Goal: Find specific page/section: Find specific page/section

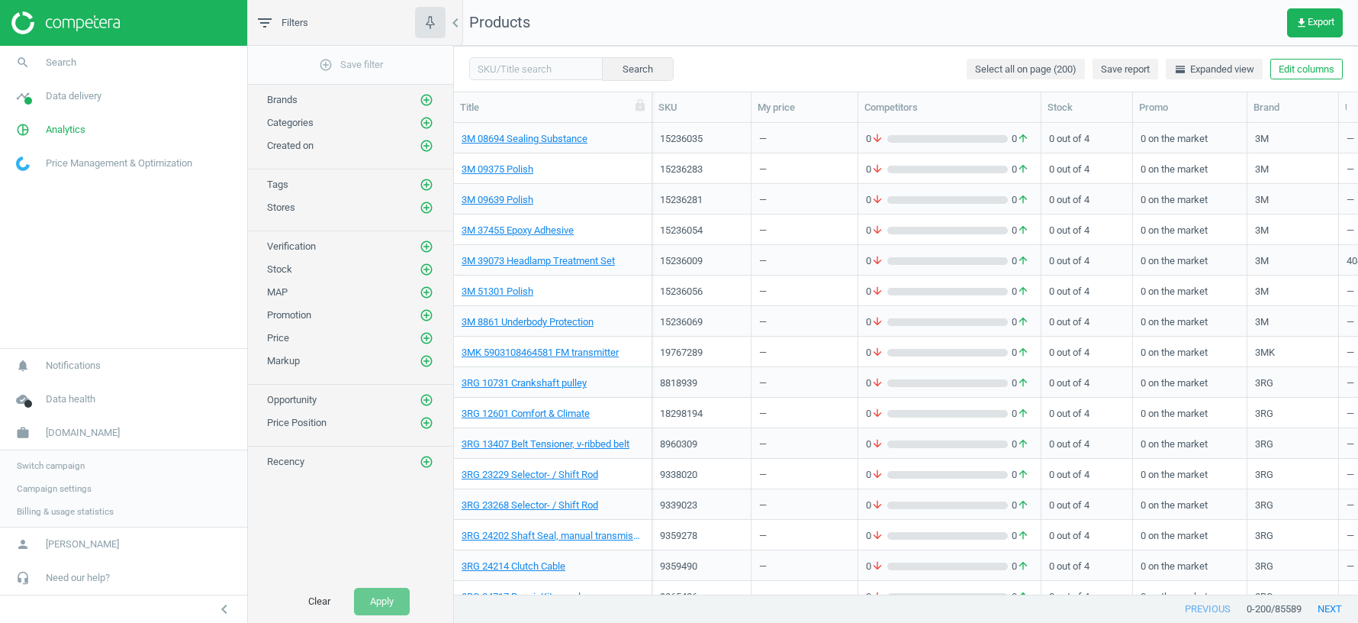
scroll to position [472, 904]
click at [66, 465] on span "Switch campaign" at bounding box center [51, 465] width 68 height 12
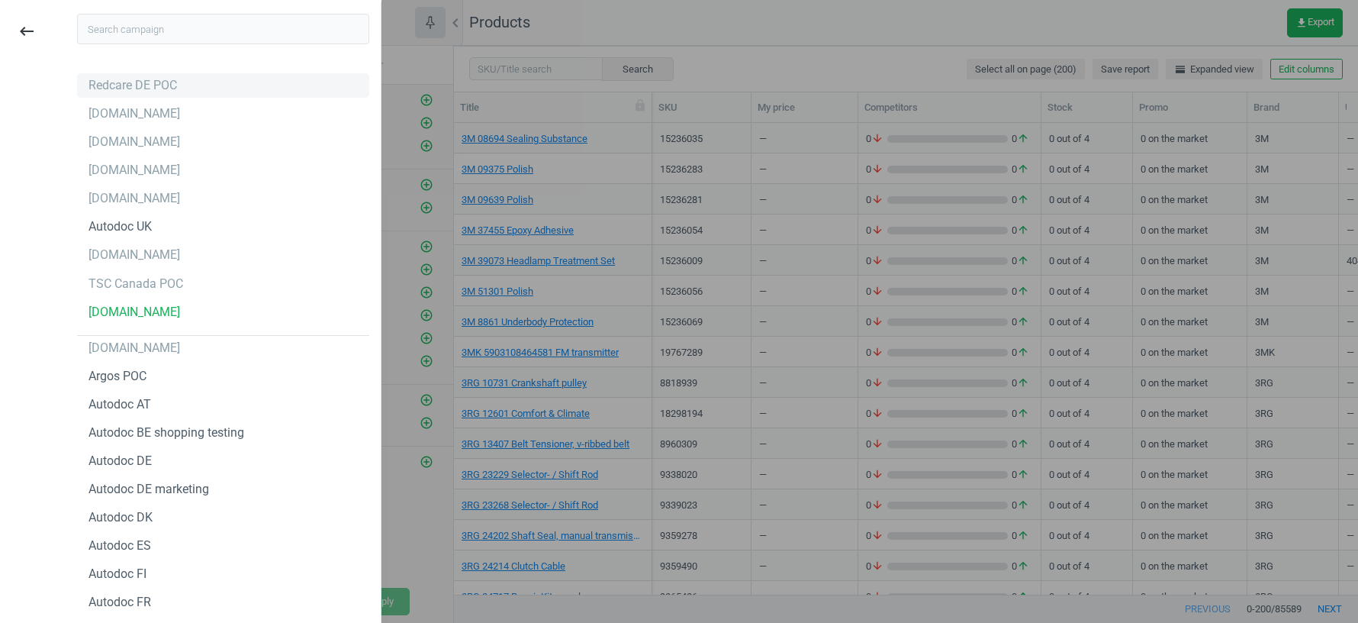
click at [118, 77] on div "Redcare DE POC" at bounding box center [133, 85] width 89 height 17
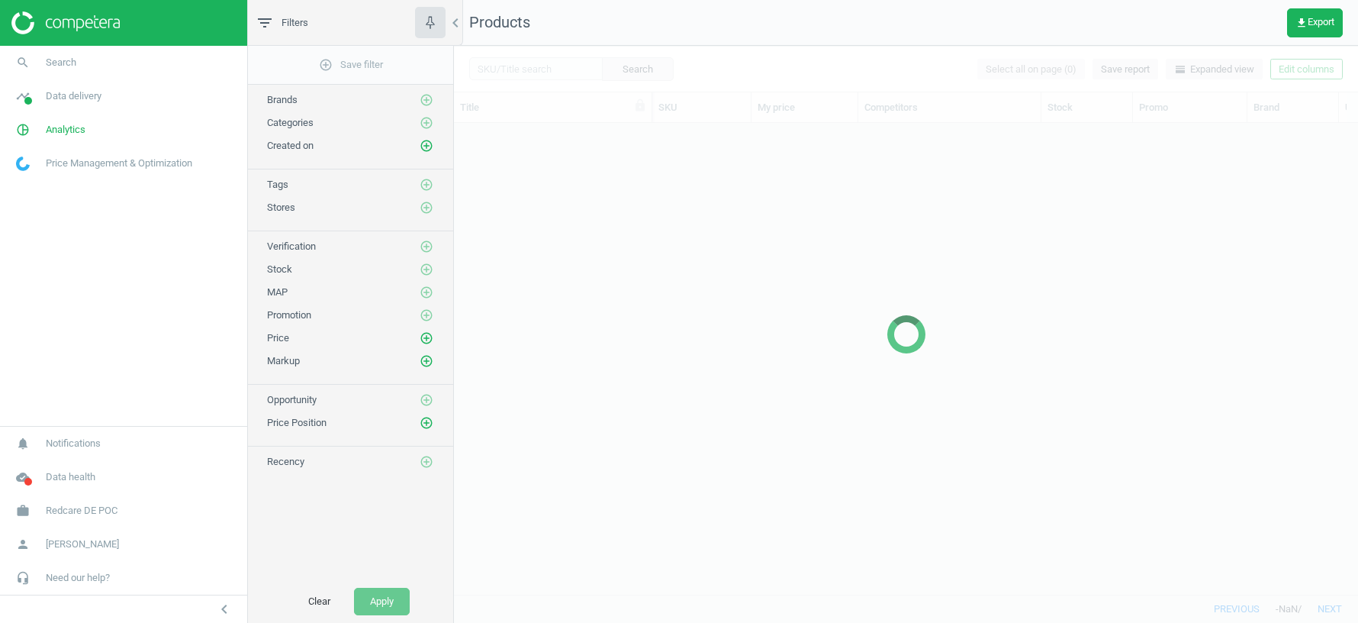
scroll to position [472, 904]
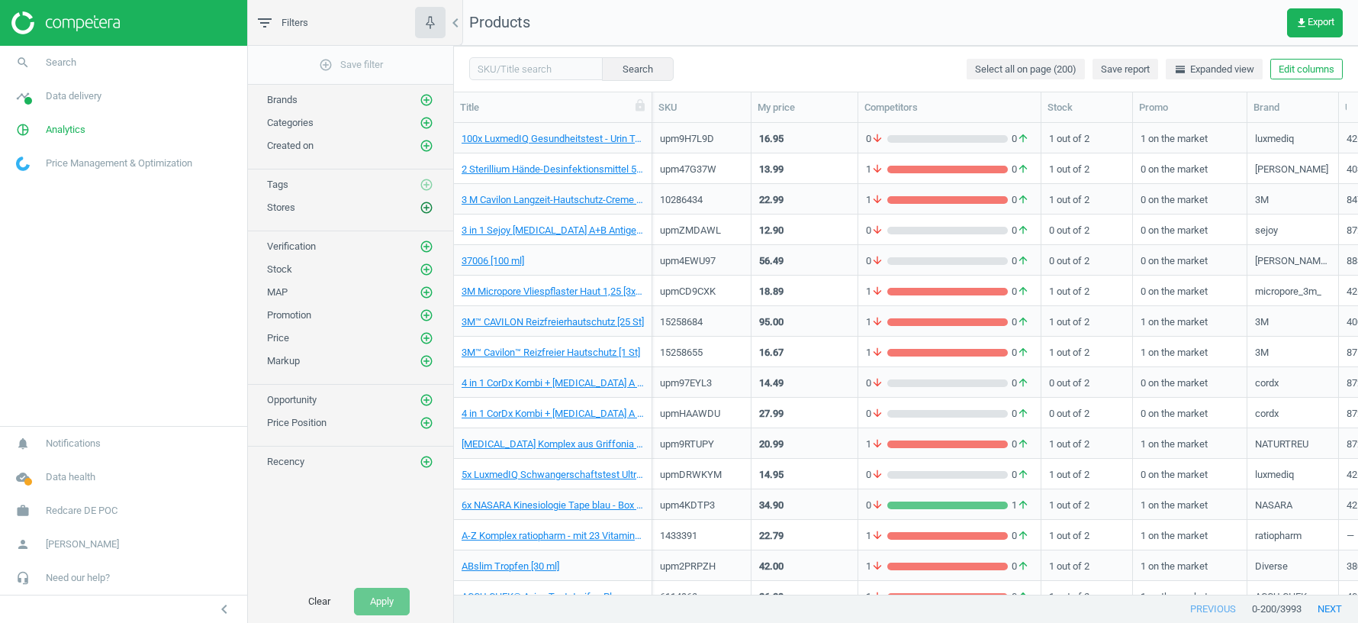
click at [426, 201] on icon "add_circle_outline" at bounding box center [427, 208] width 14 height 14
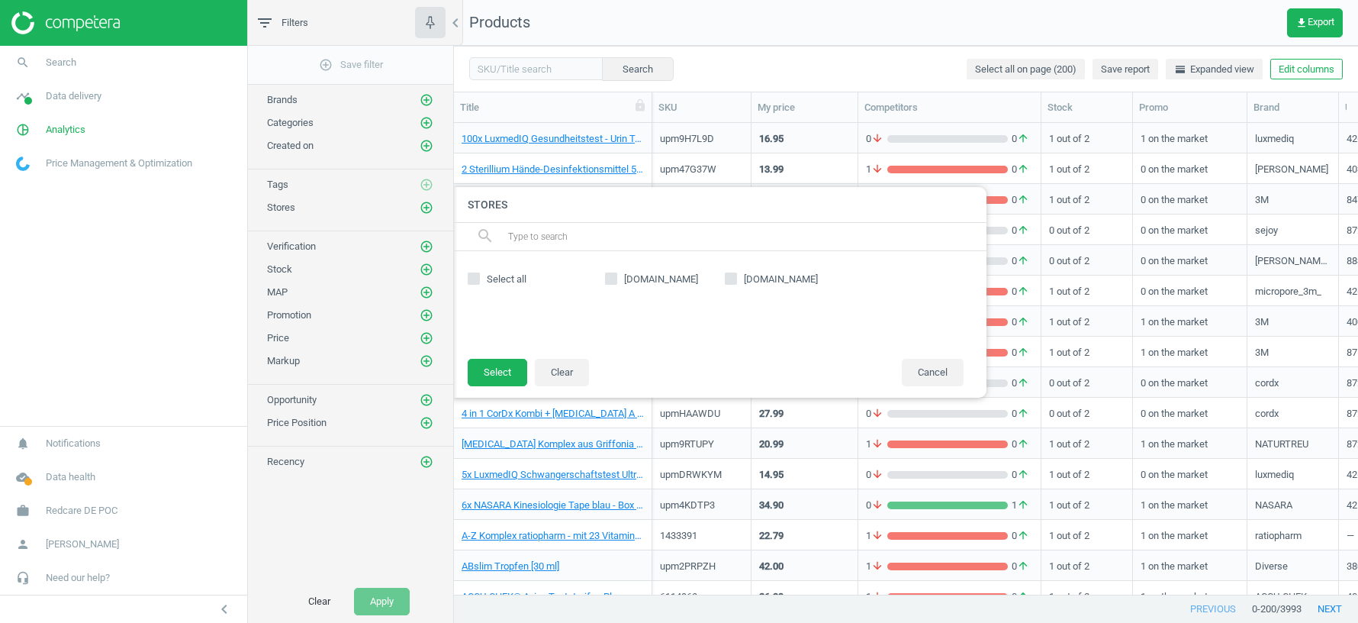
click at [613, 281] on input "[DOMAIN_NAME]" at bounding box center [612, 279] width 10 height 10
checkbox input "true"
click at [487, 375] on button "Select" at bounding box center [498, 372] width 60 height 27
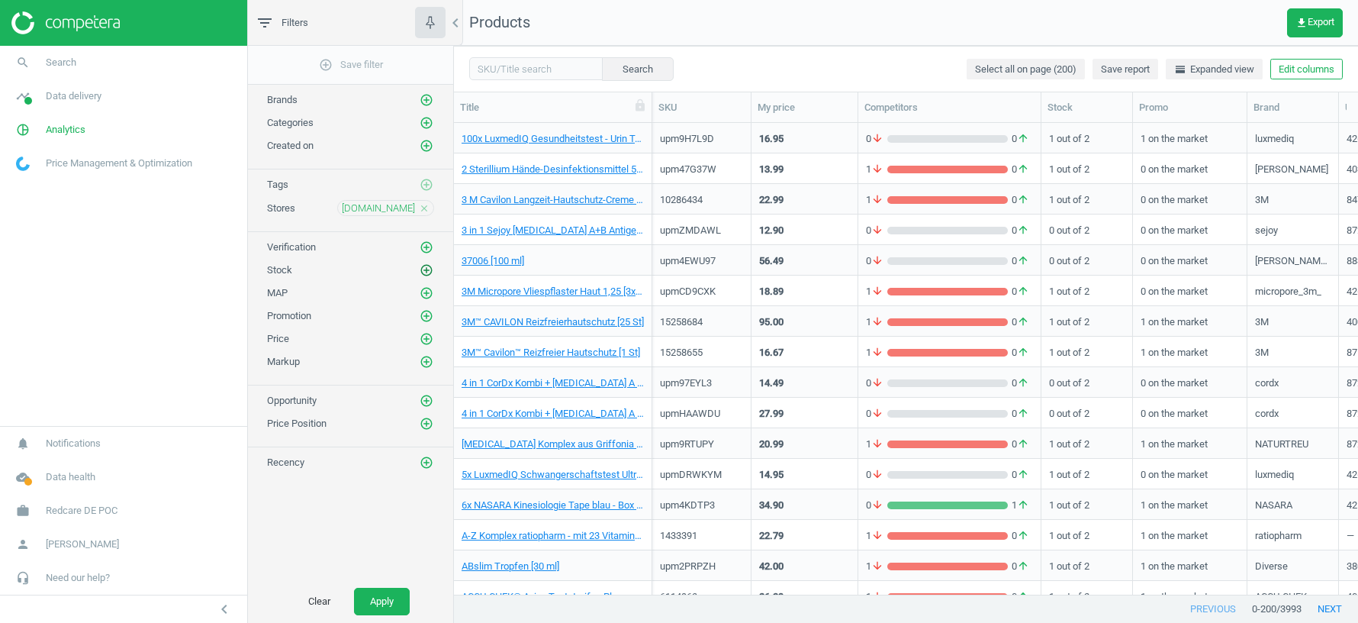
click at [427, 265] on icon "add_circle_outline" at bounding box center [427, 270] width 14 height 14
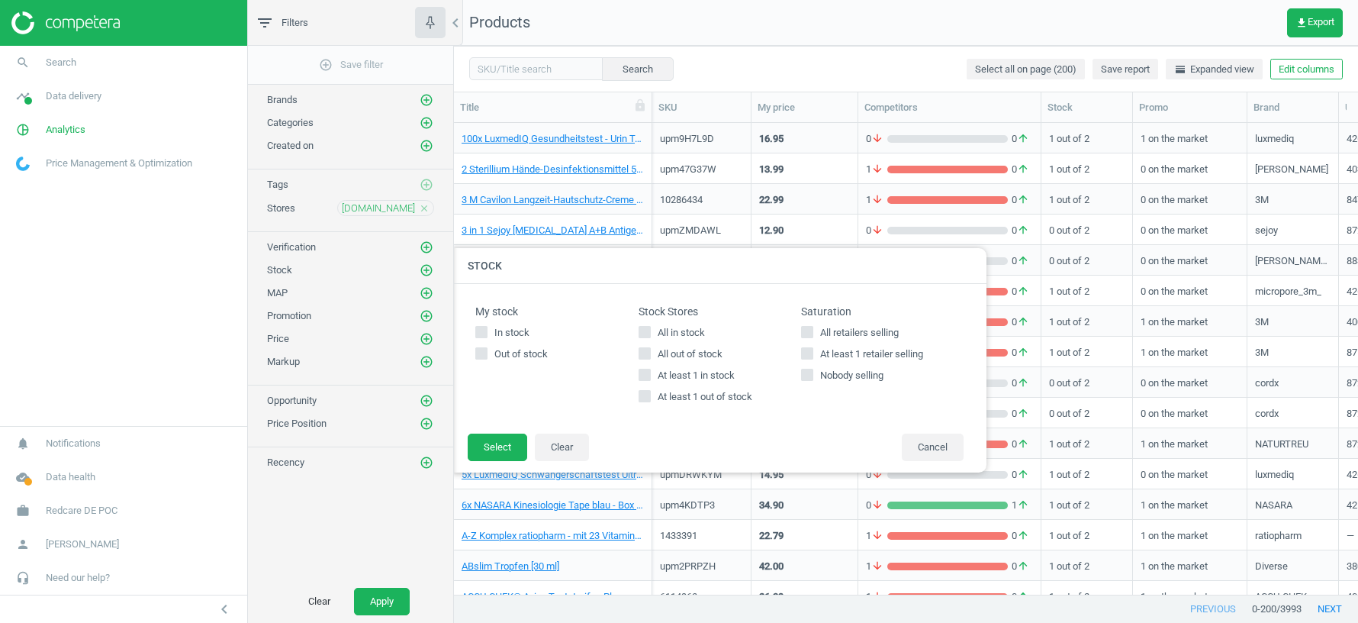
click at [655, 379] on span "At least 1 in stock" at bounding box center [696, 376] width 83 height 14
click at [649, 379] on input "At least 1 in stock" at bounding box center [644, 375] width 10 height 10
checkbox input "true"
click at [510, 452] on button "Select" at bounding box center [498, 446] width 60 height 27
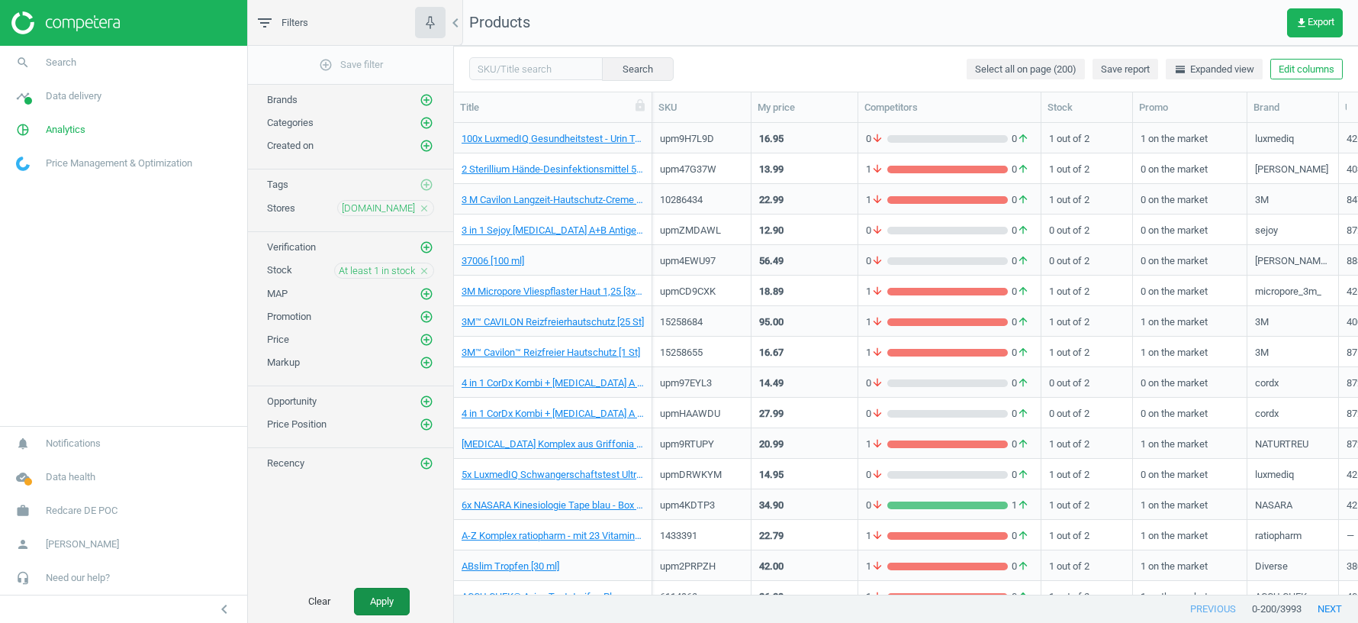
click at [388, 604] on button "Apply" at bounding box center [382, 600] width 56 height 27
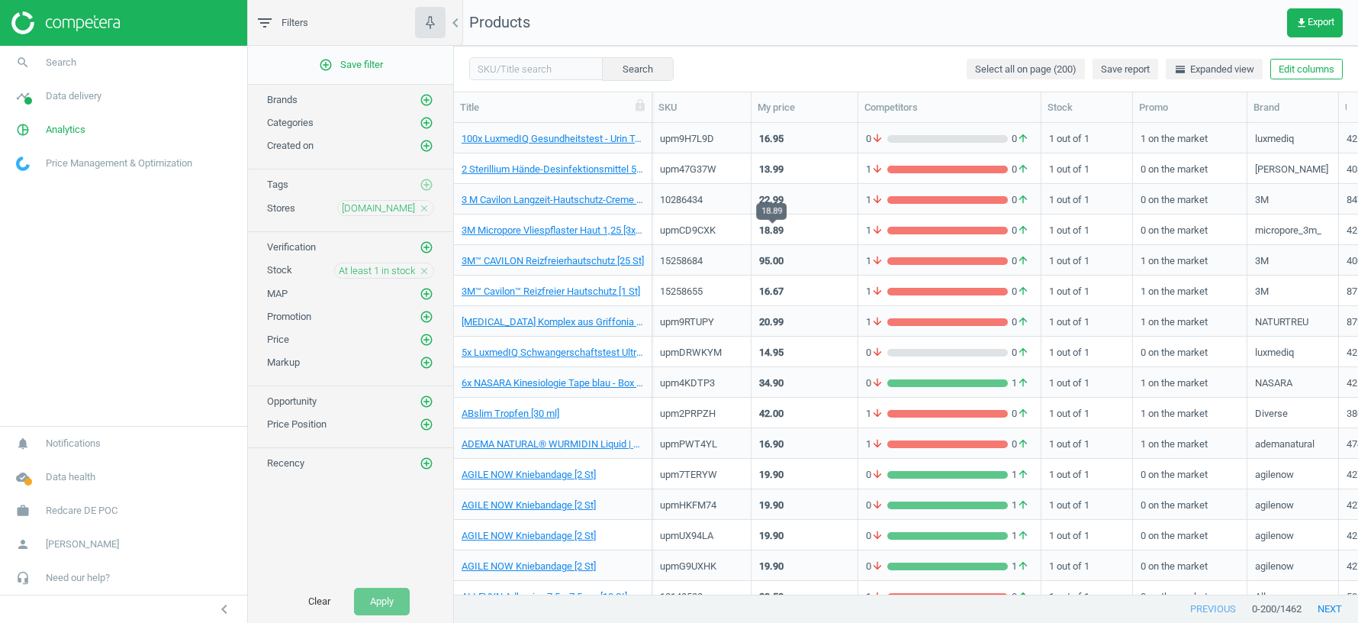
click at [773, 232] on div "18.89" at bounding box center [771, 231] width 24 height 14
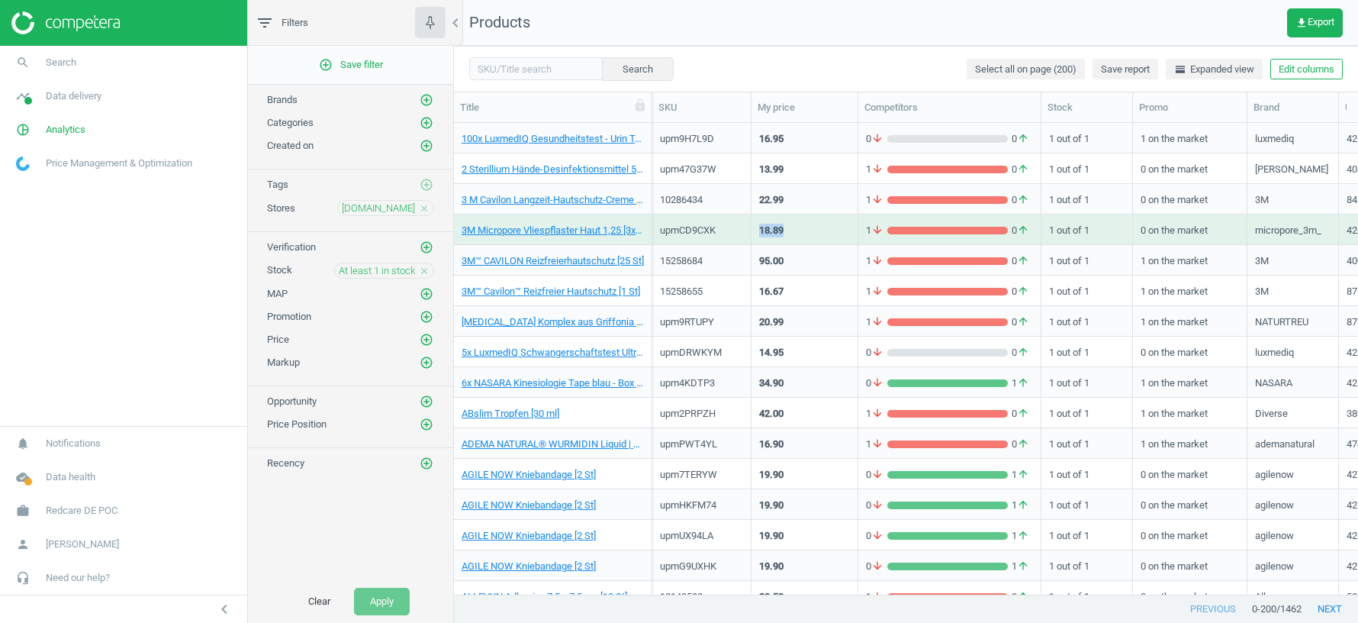
click at [773, 232] on div "18.89" at bounding box center [771, 231] width 24 height 14
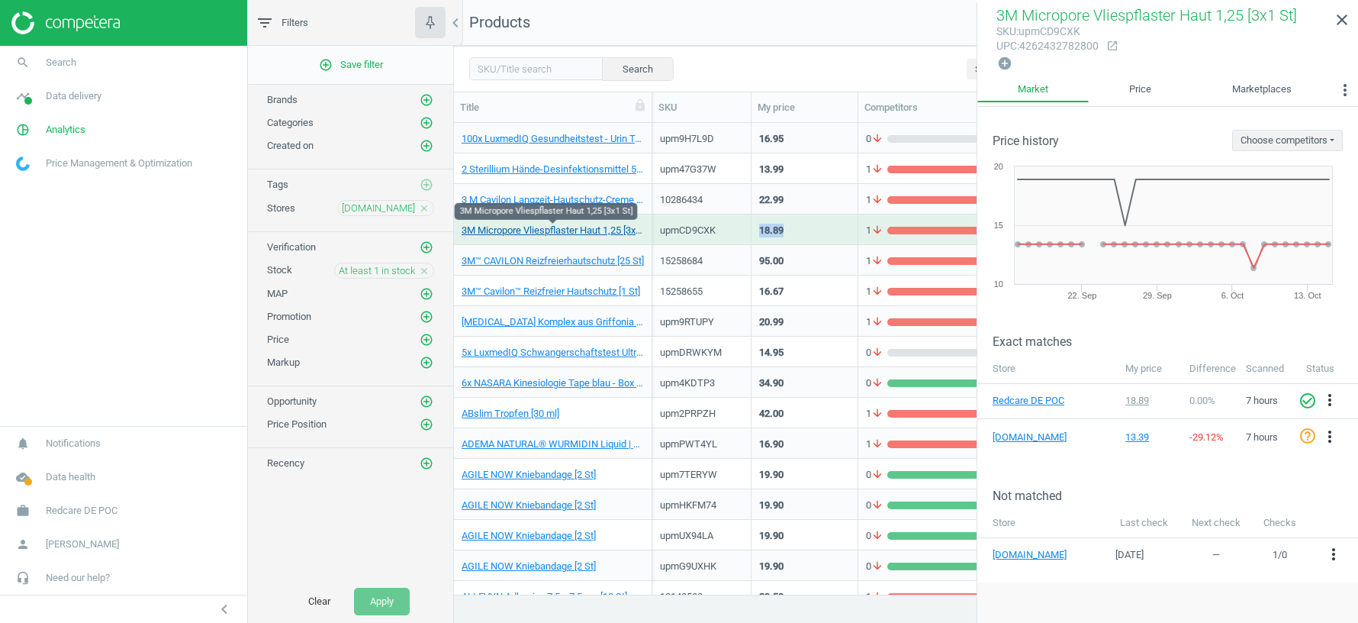
click at [600, 237] on link "3M Micropore Vliespflaster Haut 1,25 [3x1 St]" at bounding box center [553, 231] width 182 height 14
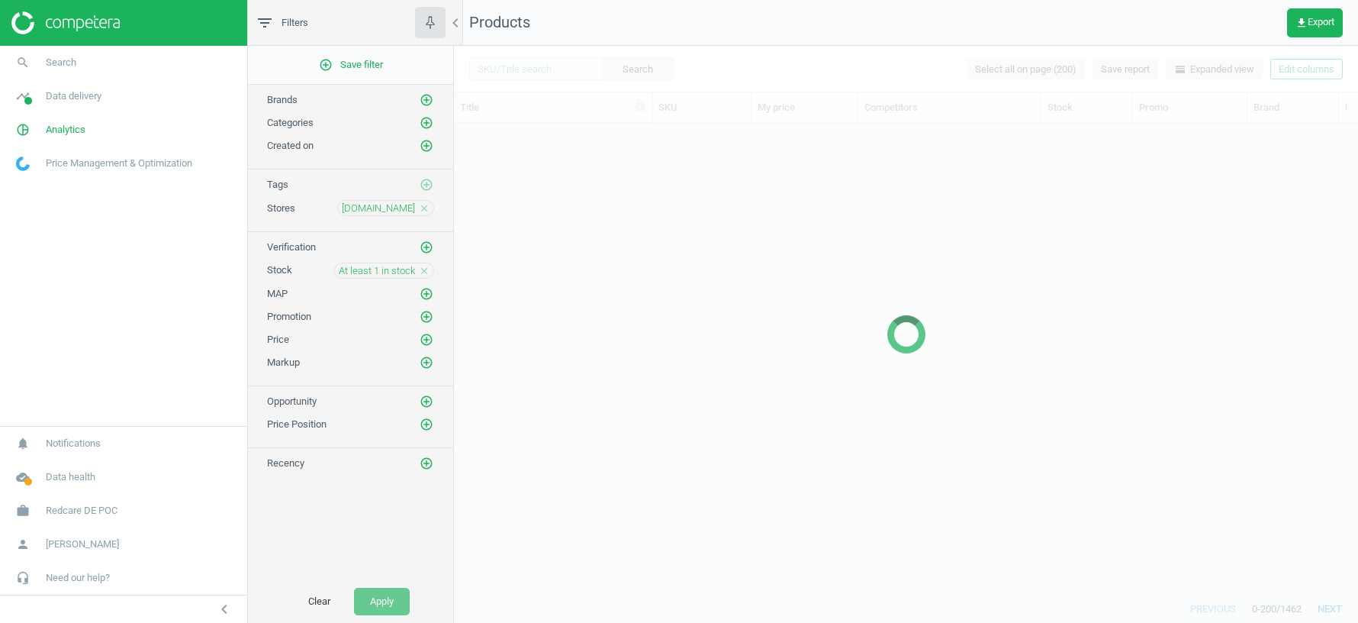
scroll to position [472, 904]
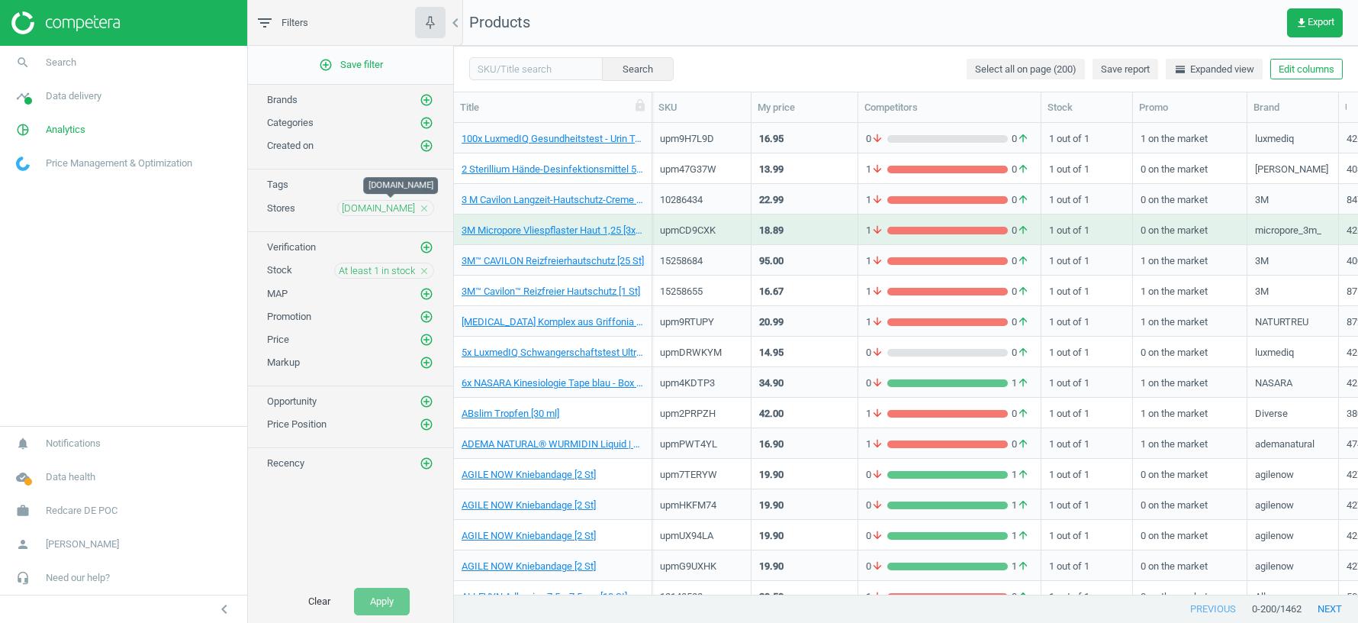
click at [400, 207] on span "[DOMAIN_NAME]" at bounding box center [378, 208] width 73 height 14
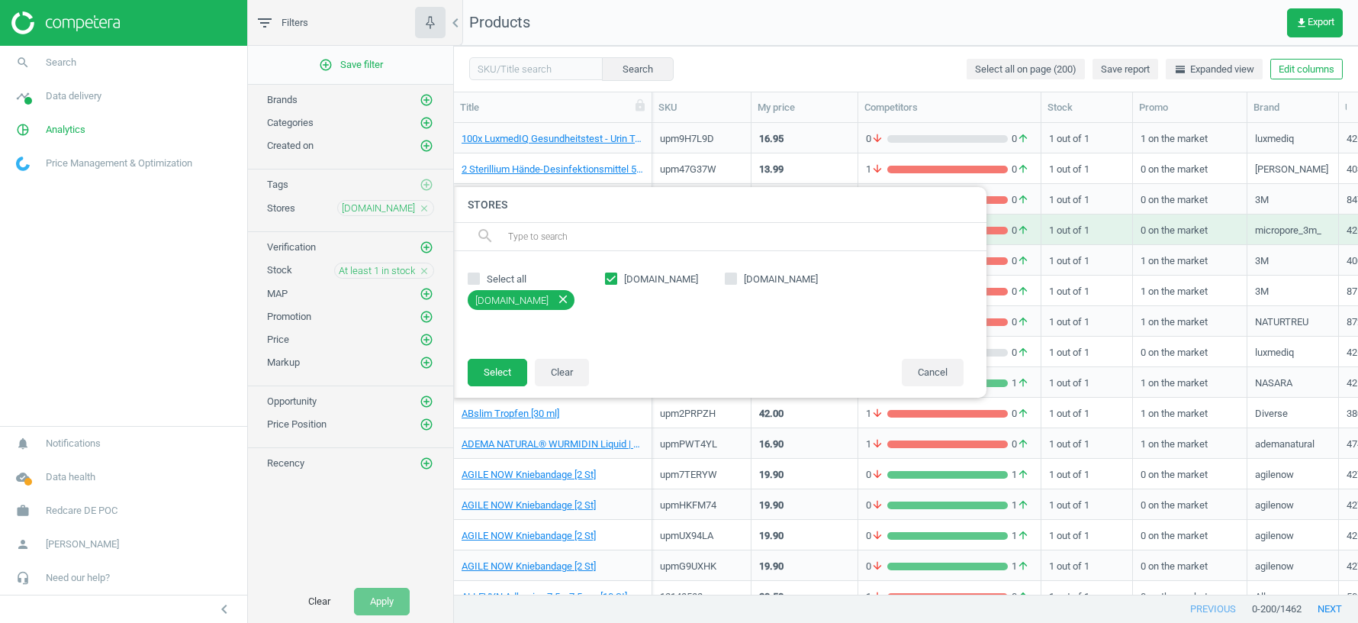
click at [739, 280] on label "[DOMAIN_NAME]" at bounding box center [785, 279] width 120 height 14
click at [736, 280] on input "[DOMAIN_NAME]" at bounding box center [731, 279] width 10 height 10
checkbox input "true"
click at [613, 276] on input "[DOMAIN_NAME]" at bounding box center [612, 279] width 10 height 10
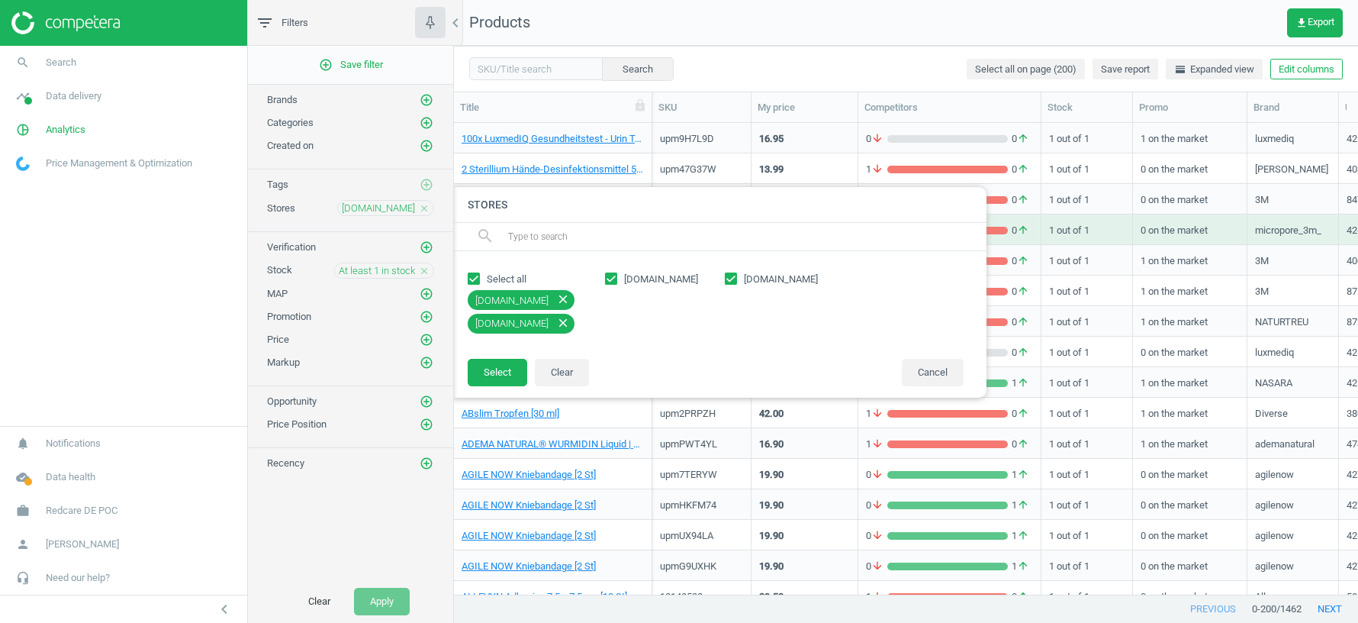
checkbox input "false"
click at [498, 370] on button "Select" at bounding box center [498, 372] width 60 height 27
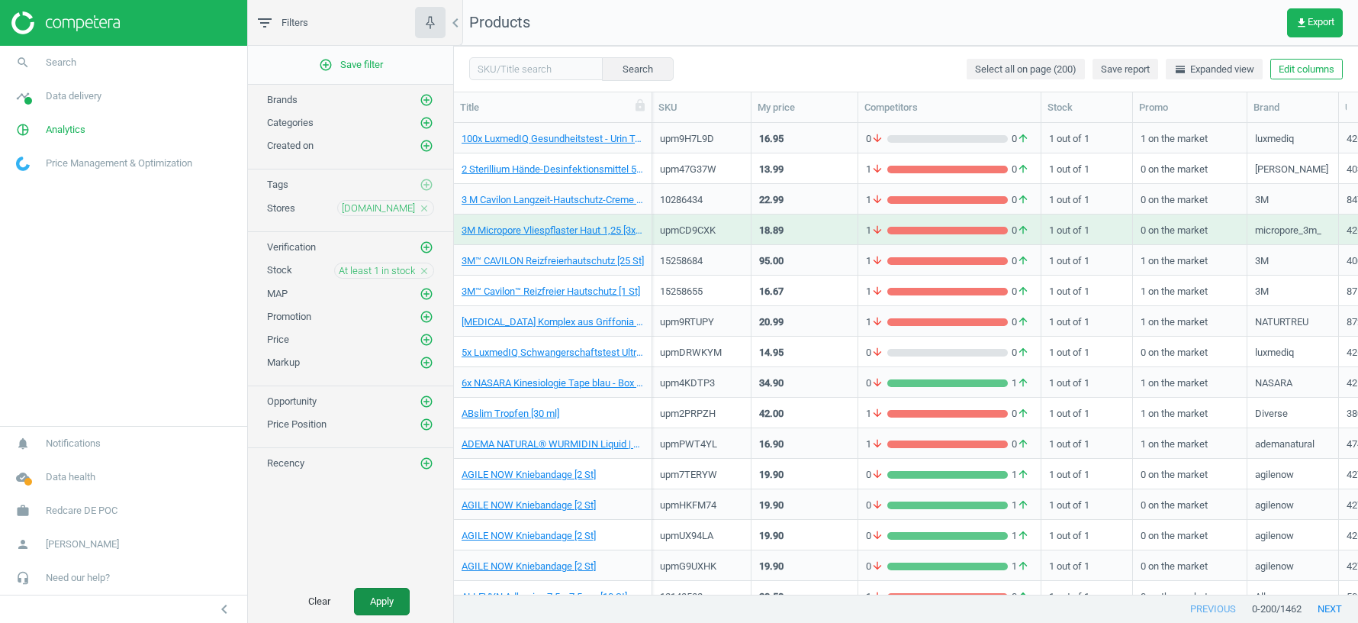
click at [380, 600] on button "Apply" at bounding box center [382, 600] width 56 height 27
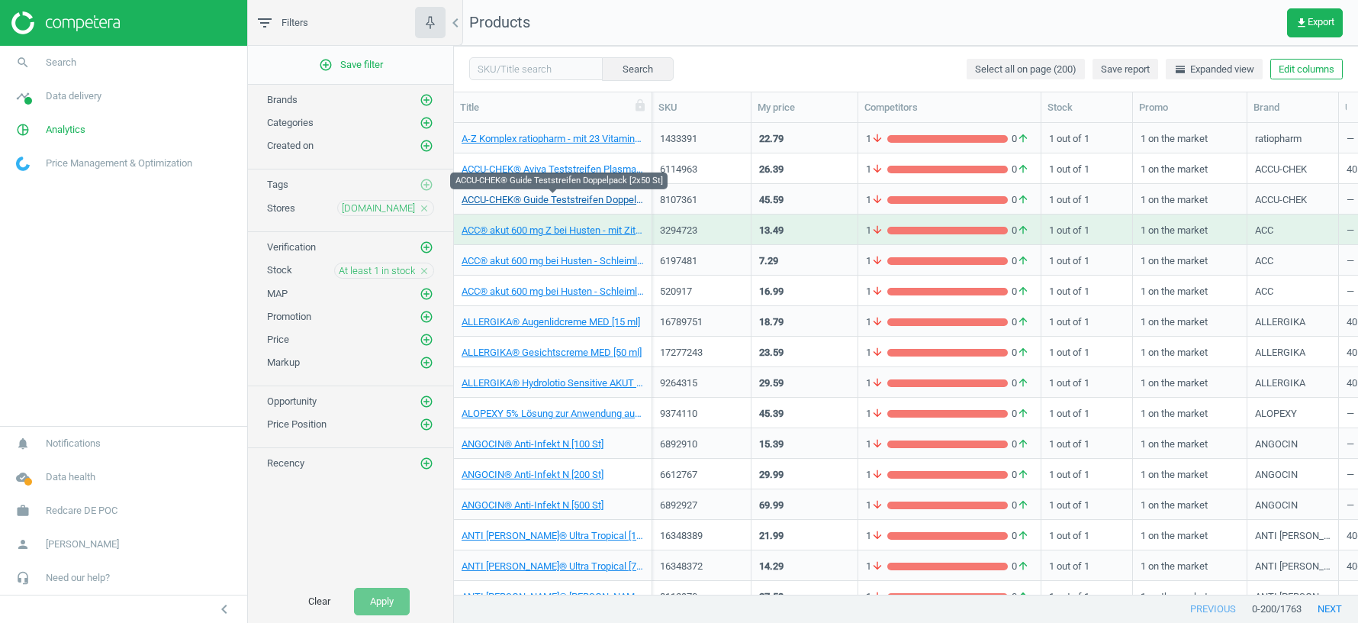
click at [534, 200] on link "ACCU-CHEK® Guide Teststreifen Doppelpack [2x50 St]" at bounding box center [553, 200] width 182 height 14
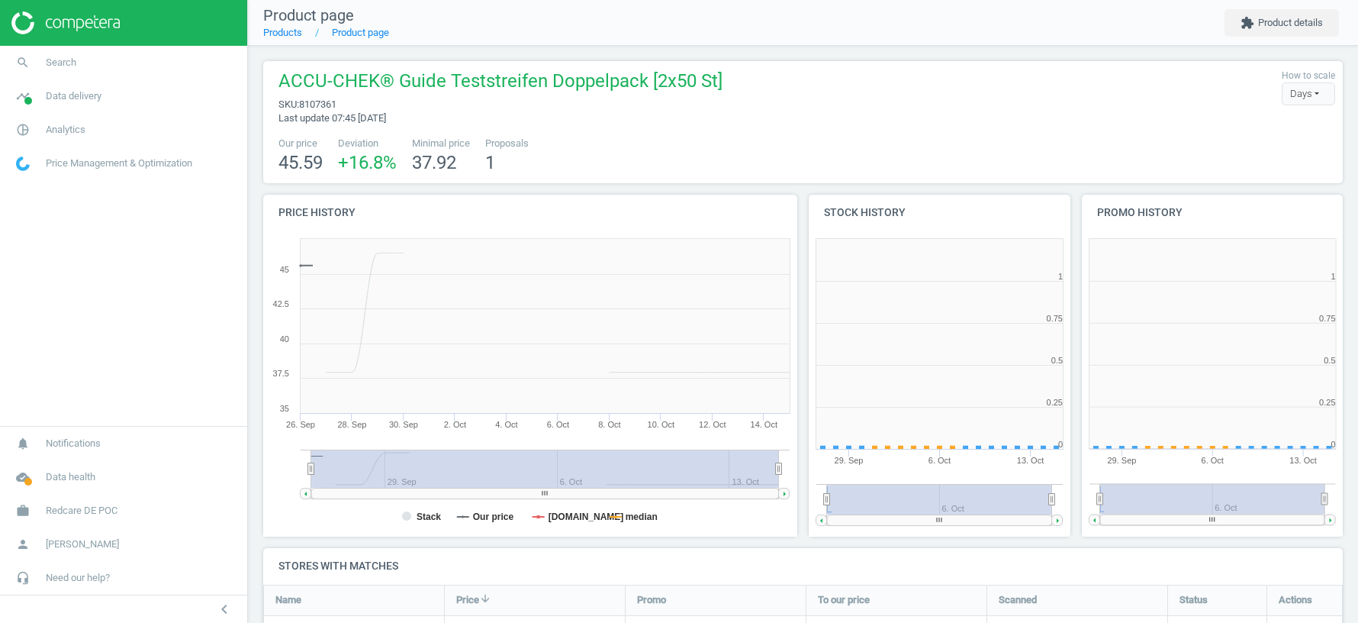
scroll to position [305, 262]
